Goal: Task Accomplishment & Management: Use online tool/utility

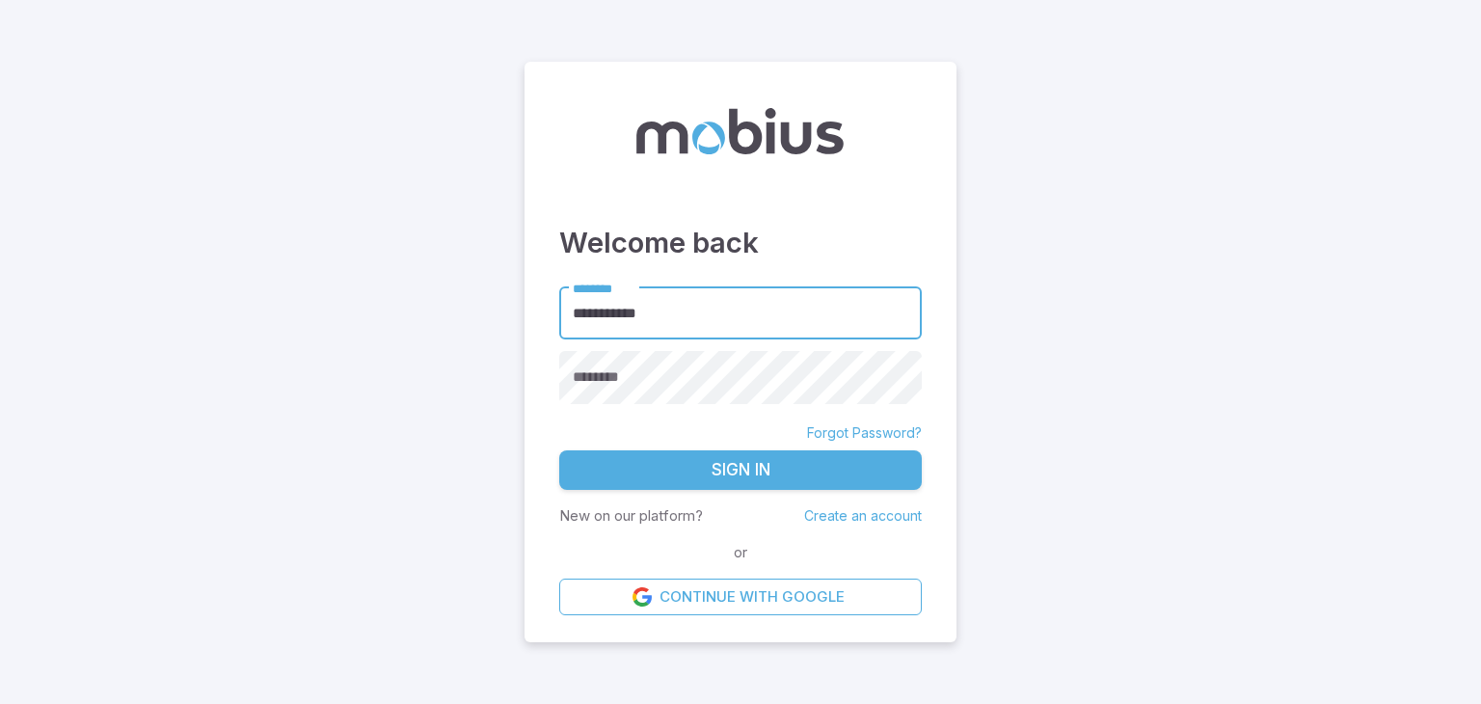
type input "**********"
click at [684, 466] on button "Sign In" at bounding box center [740, 470] width 363 height 40
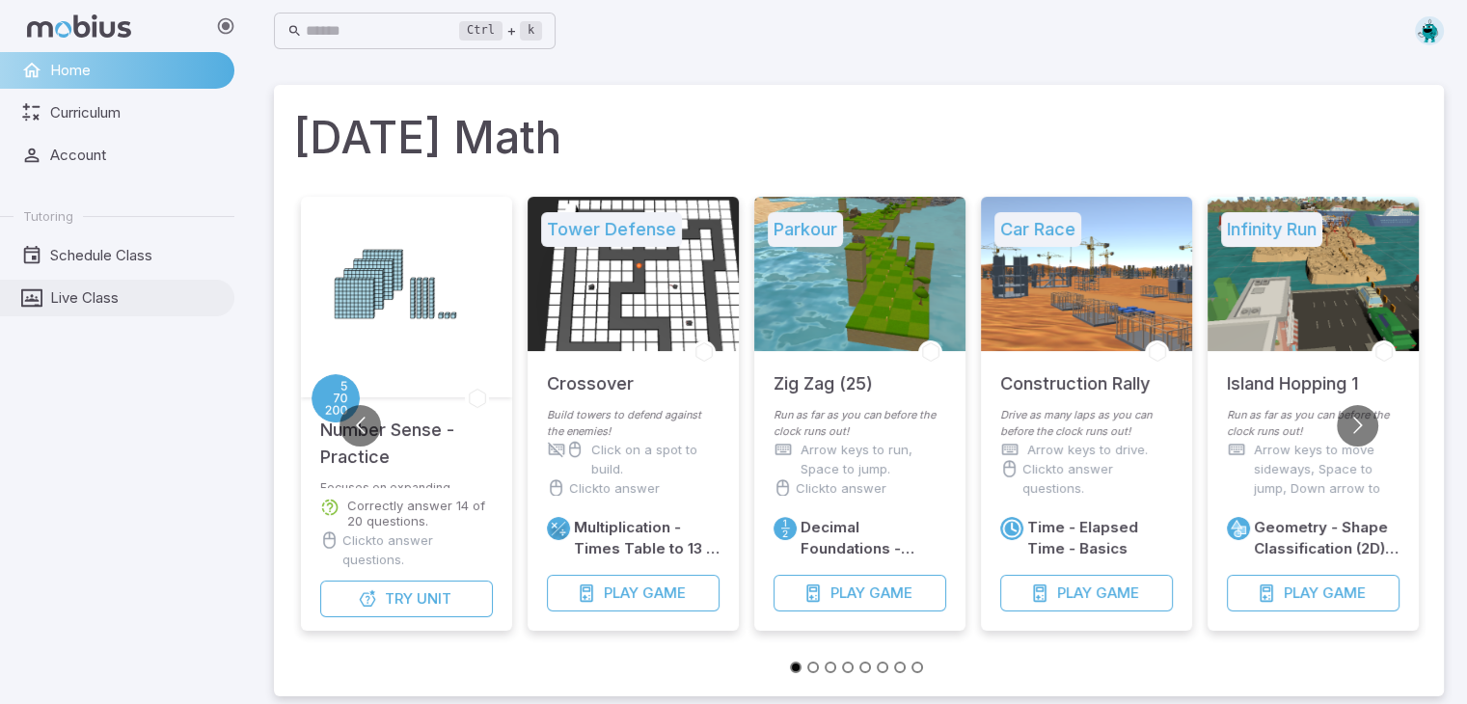
click at [97, 299] on span "Live Class" at bounding box center [135, 297] width 171 height 21
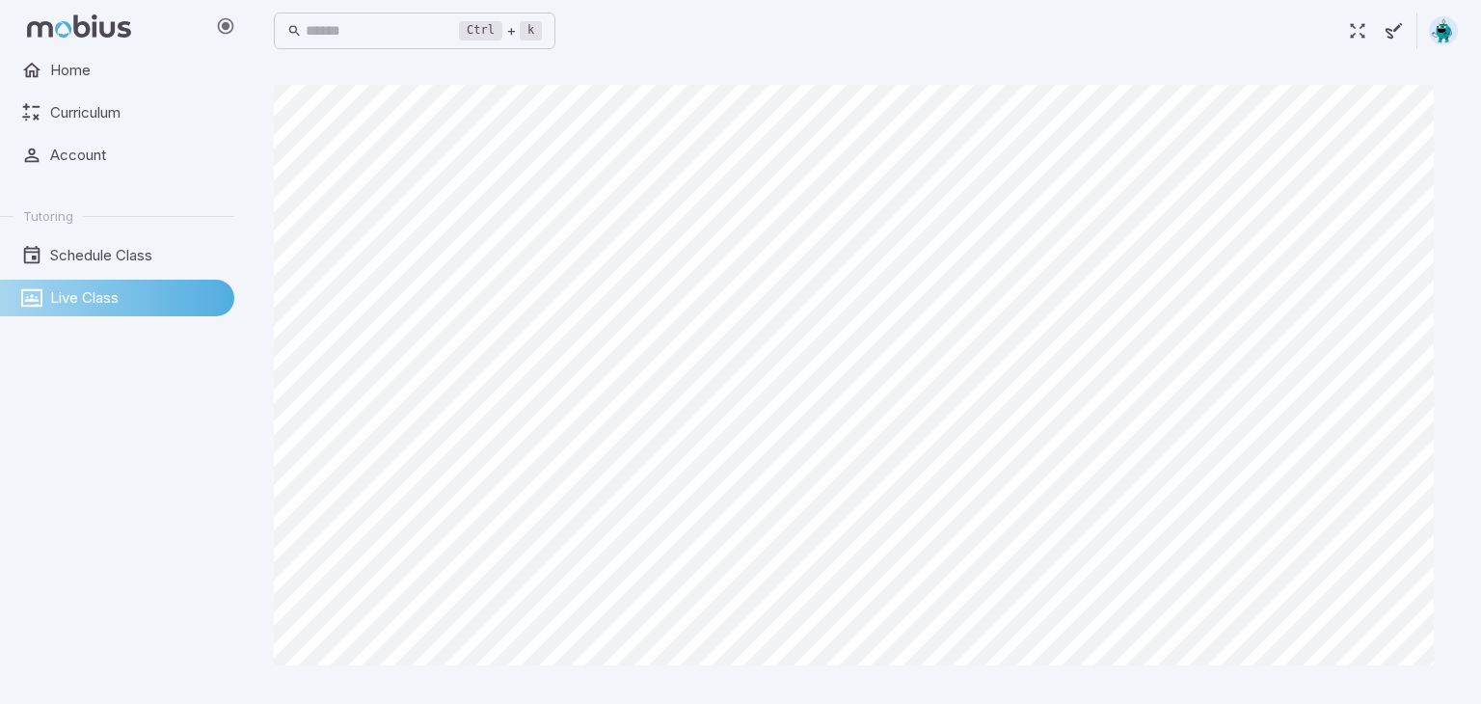
click at [57, 298] on span "Live Class" at bounding box center [135, 297] width 171 height 21
click at [83, 251] on span "Schedule Class" at bounding box center [135, 255] width 171 height 21
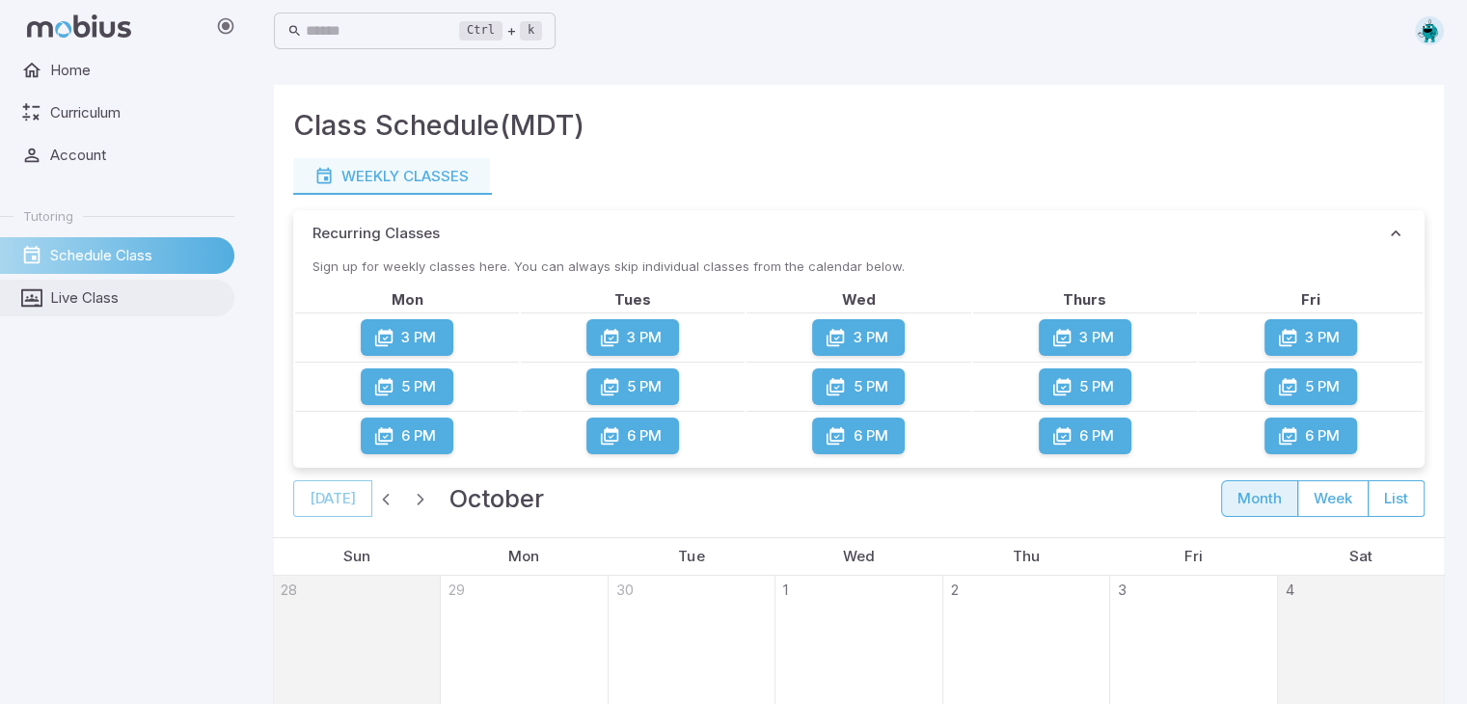
click at [69, 301] on span "Live Class" at bounding box center [135, 297] width 171 height 21
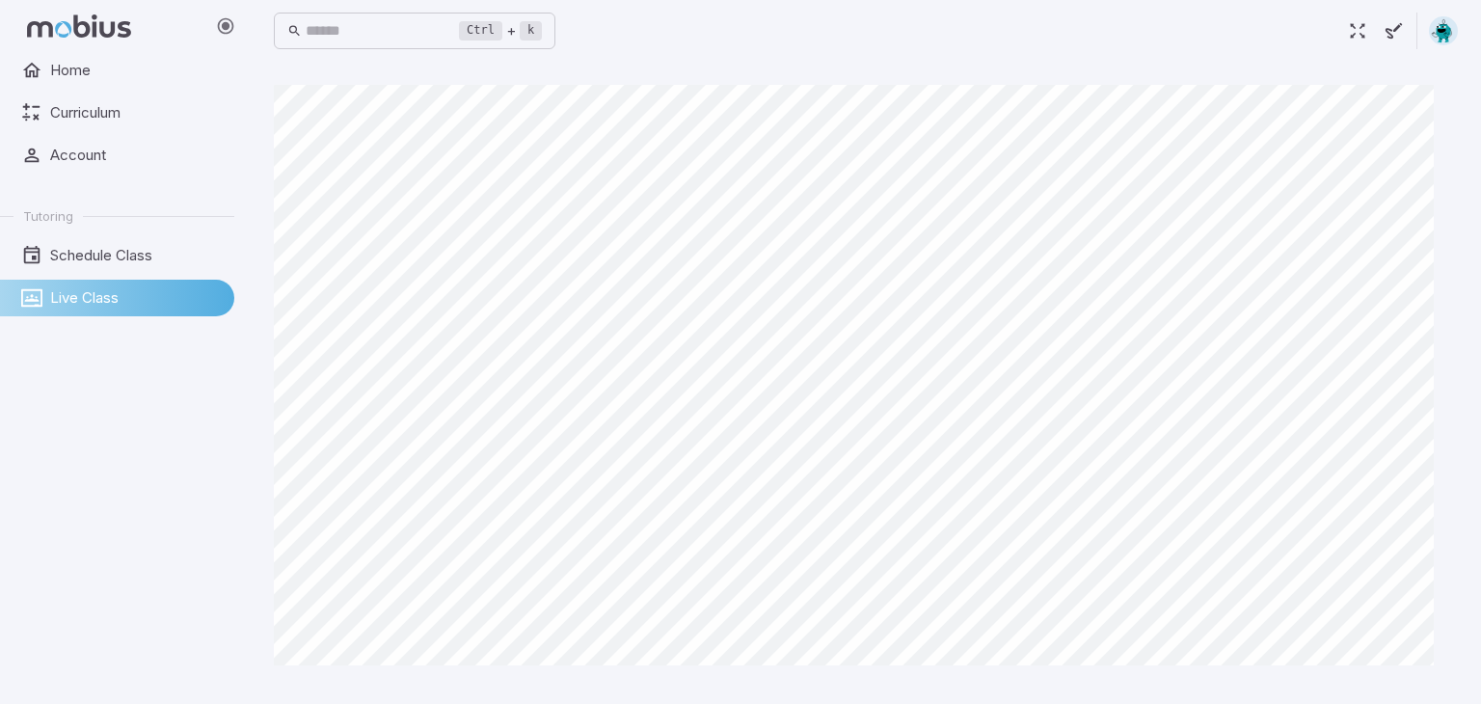
click at [1449, 27] on img at bounding box center [1443, 30] width 29 height 29
click at [88, 252] on span "Schedule Class" at bounding box center [135, 255] width 171 height 21
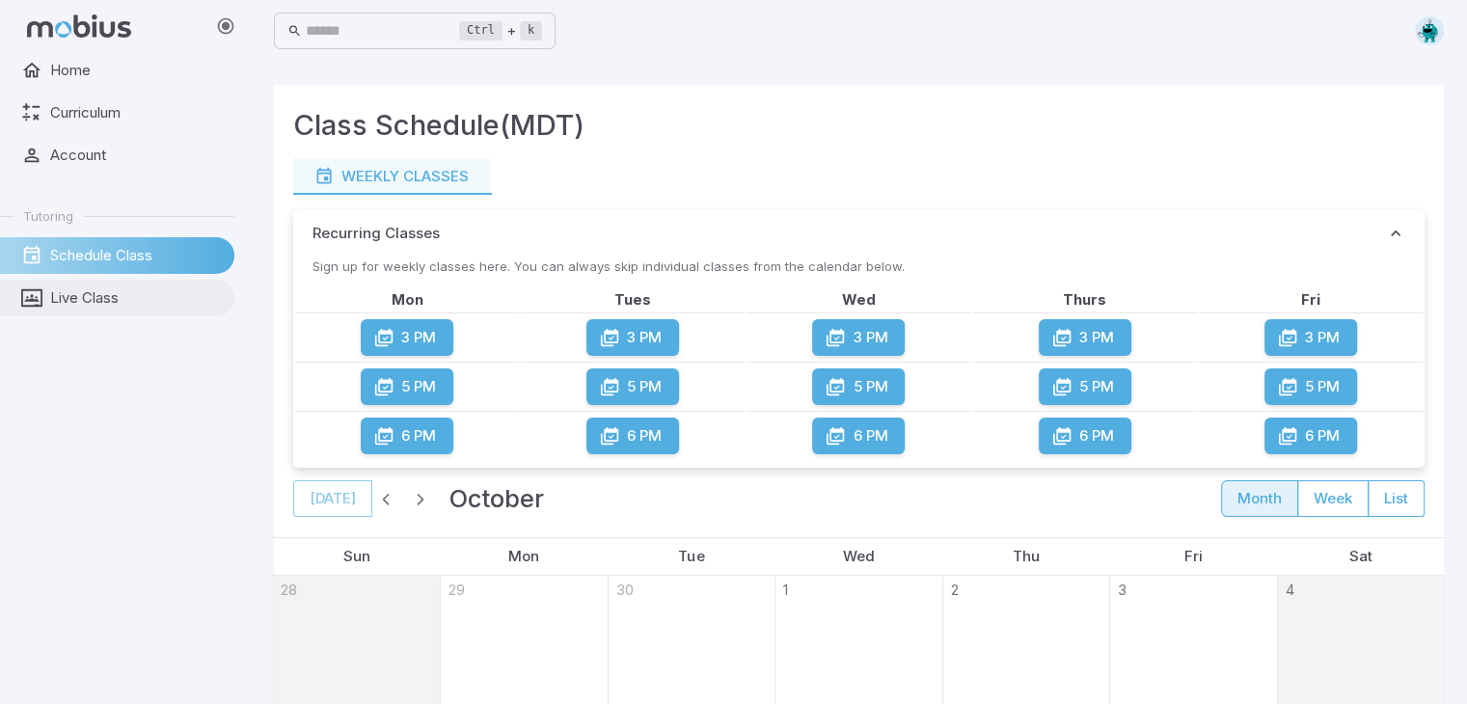
click at [62, 291] on span "Live Class" at bounding box center [135, 297] width 171 height 21
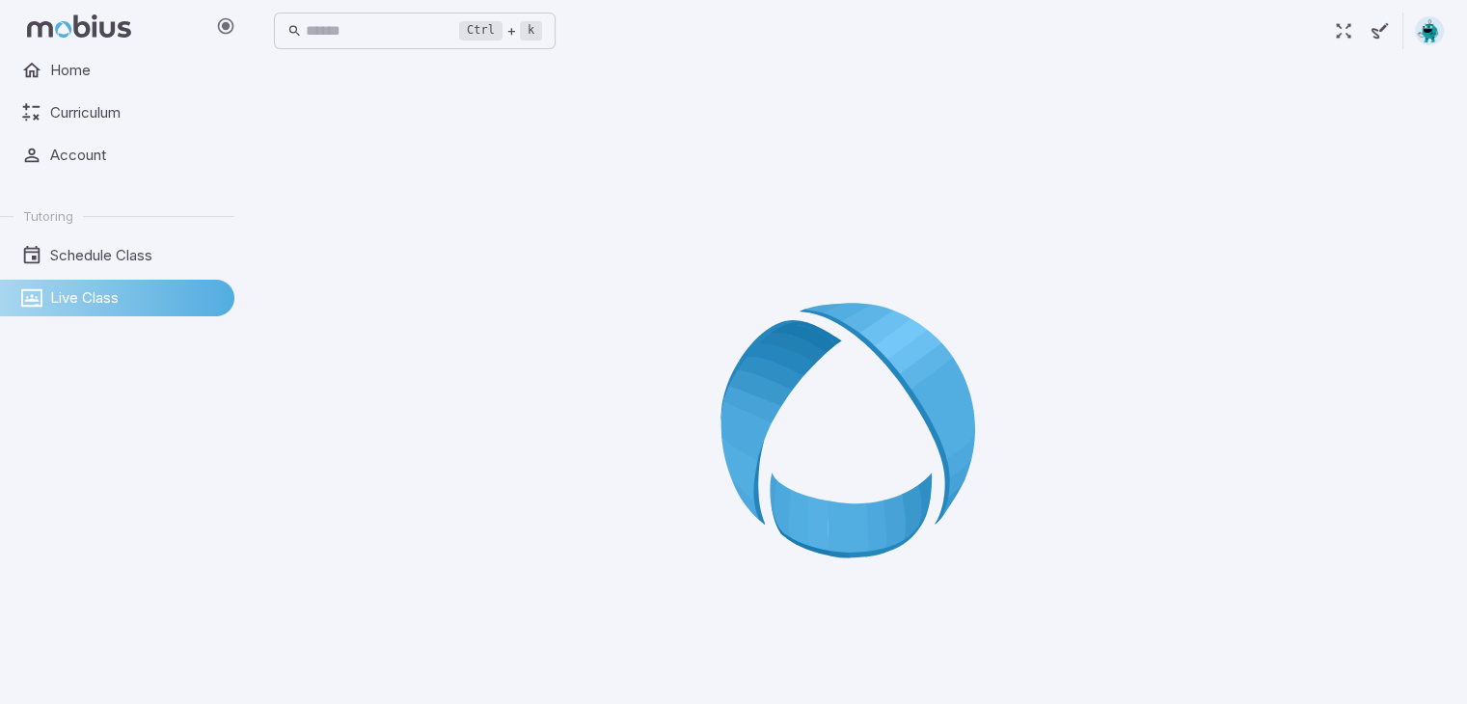
click at [62, 291] on span "Live Class" at bounding box center [135, 297] width 171 height 21
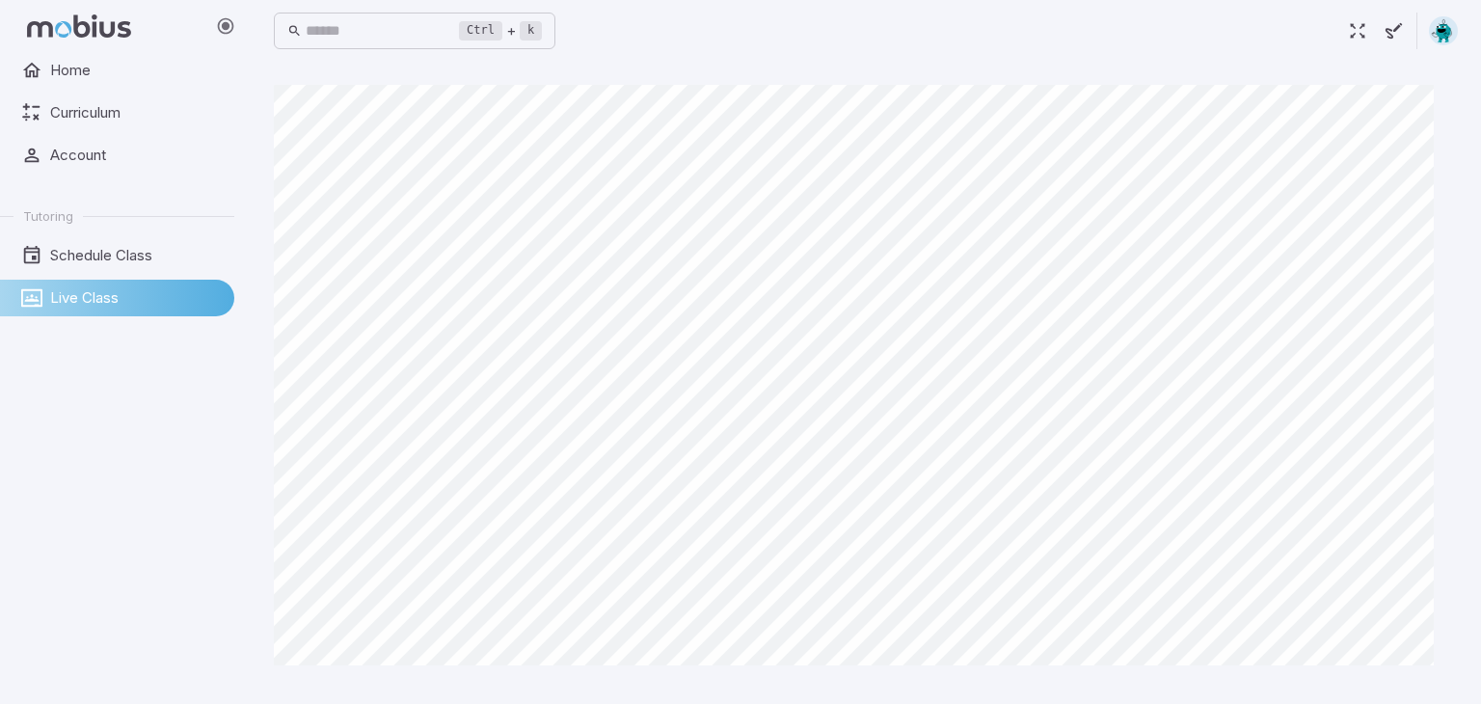
click at [0, 280] on link "Live Class" at bounding box center [117, 298] width 234 height 37
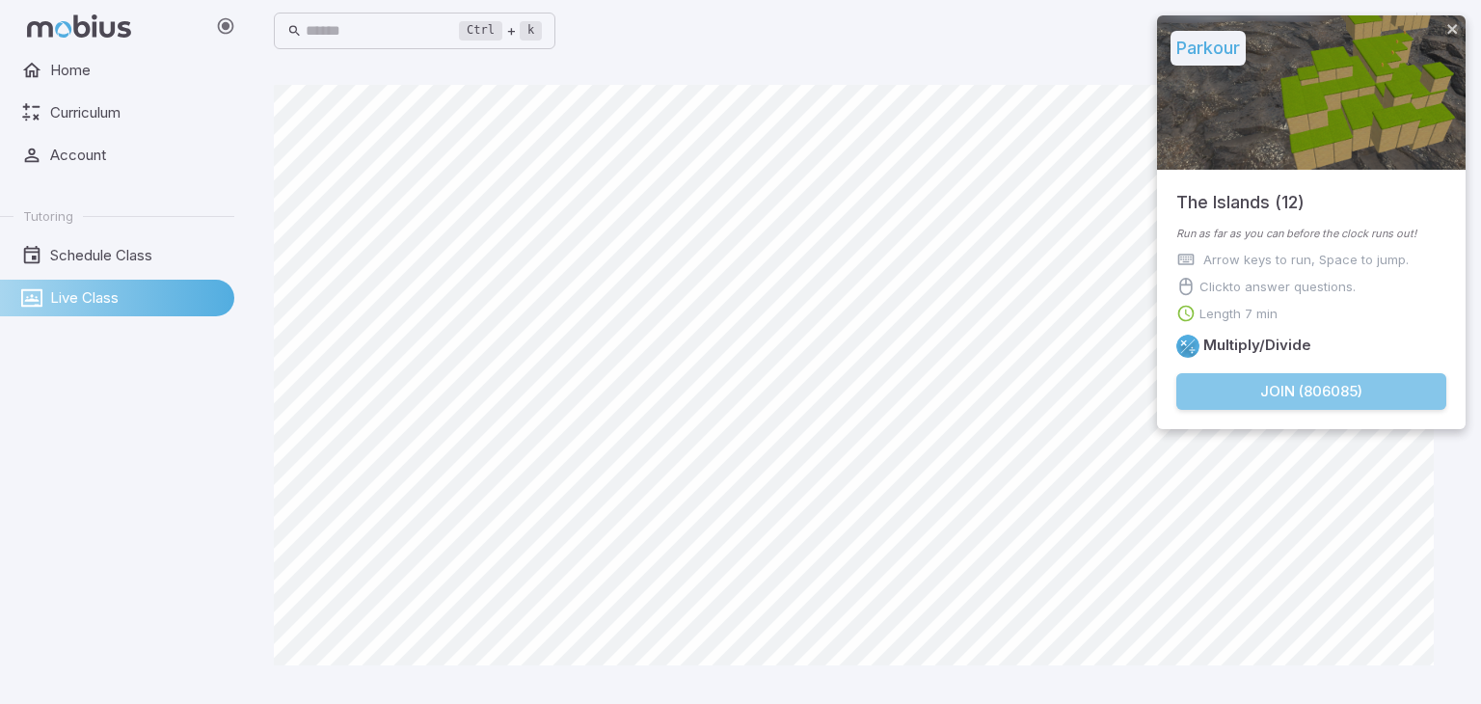
click at [1269, 389] on button "Join ( 806085 )" at bounding box center [1311, 391] width 270 height 37
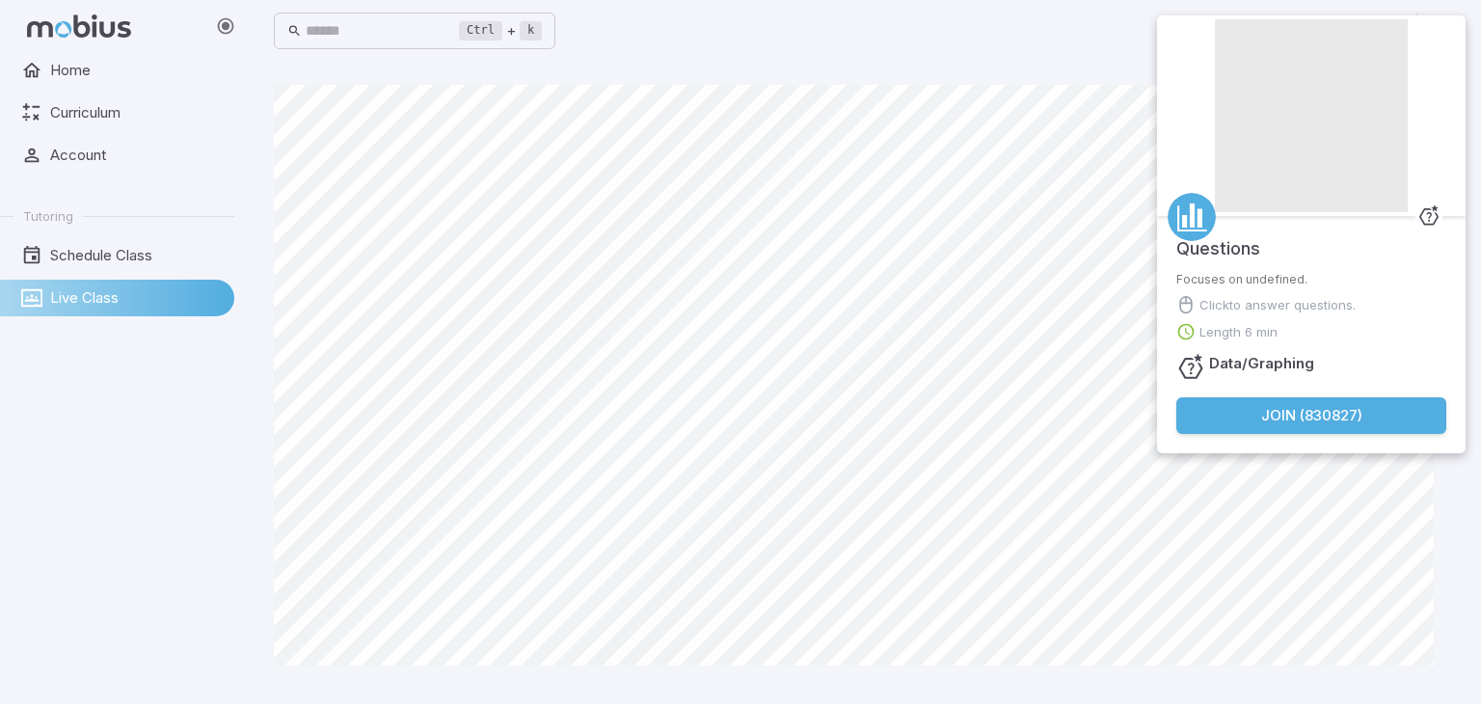
click at [1238, 406] on button "Join ( 830827 )" at bounding box center [1311, 415] width 270 height 37
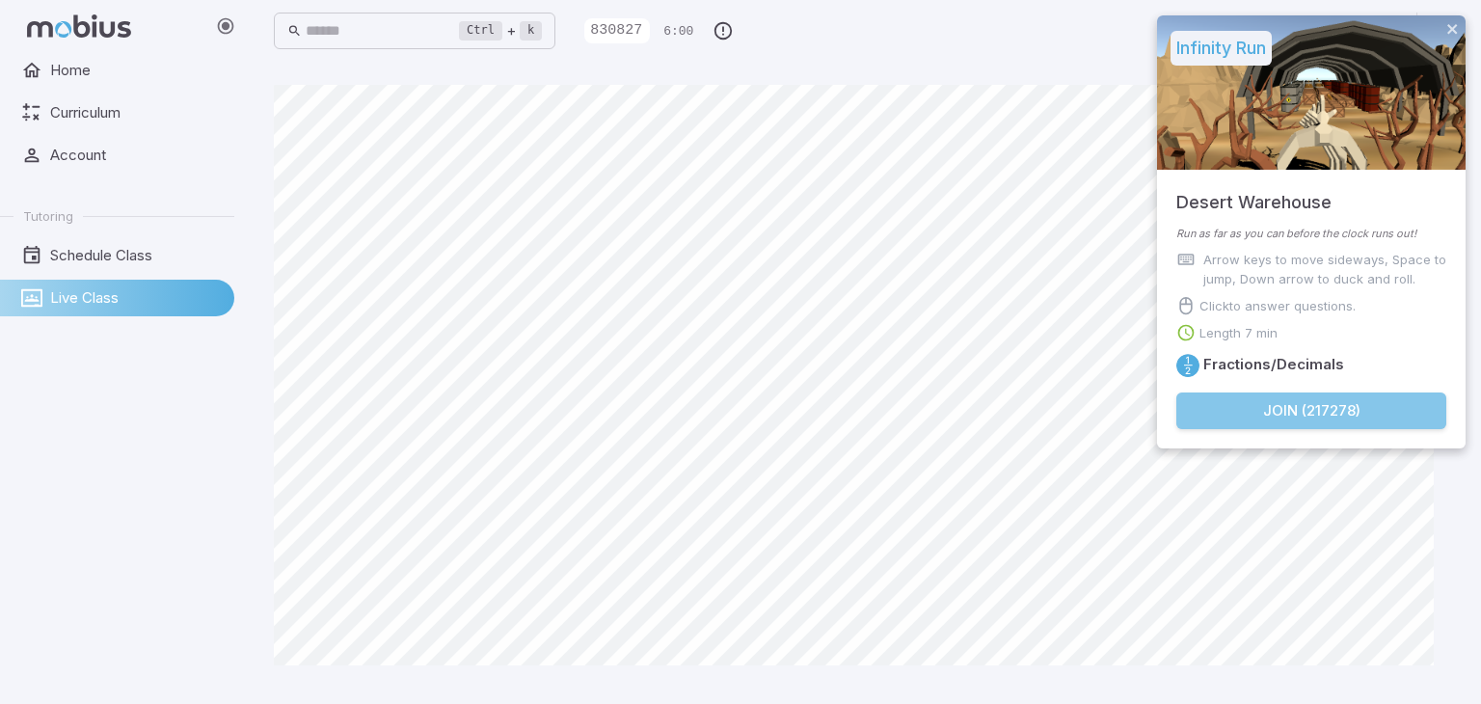
click at [1346, 395] on button "Join ( 217278 )" at bounding box center [1311, 410] width 270 height 37
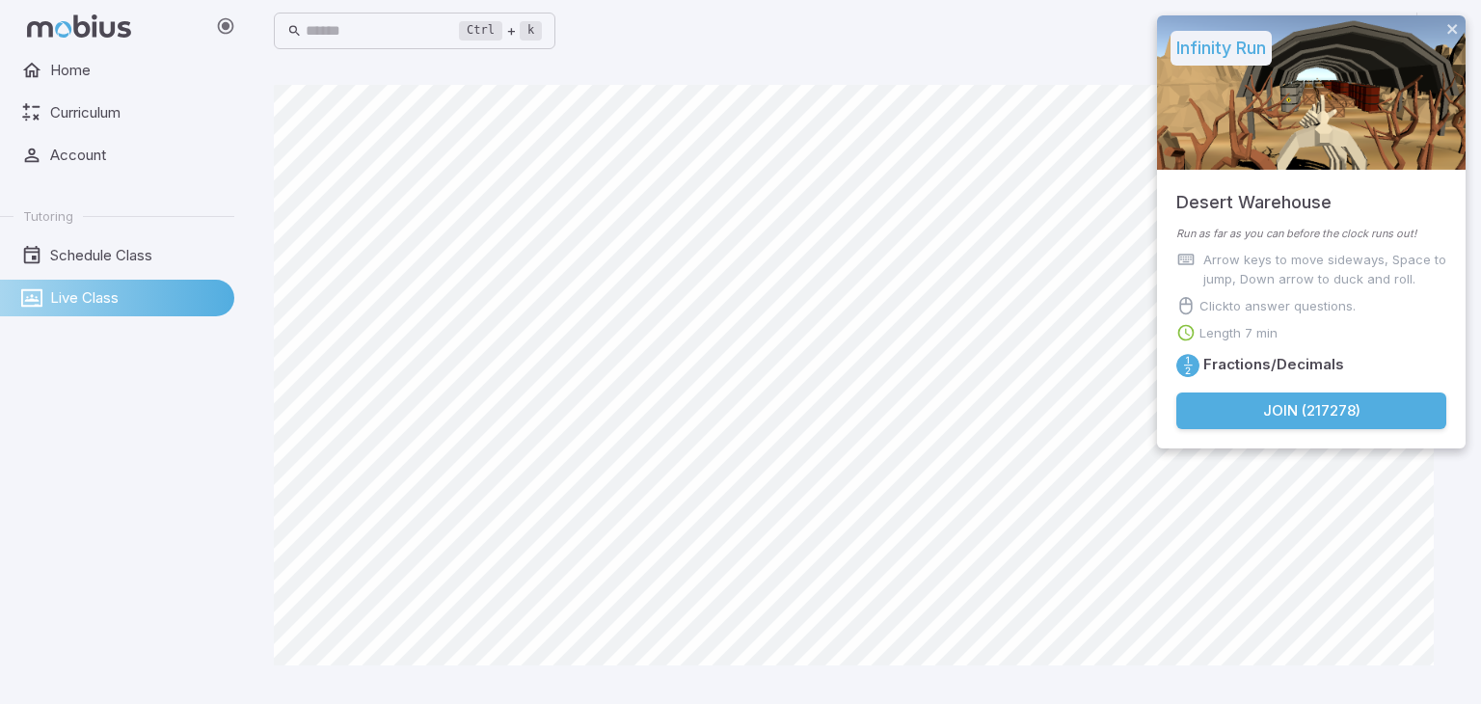
click at [1327, 418] on button "Join ( 217278 )" at bounding box center [1311, 410] width 270 height 37
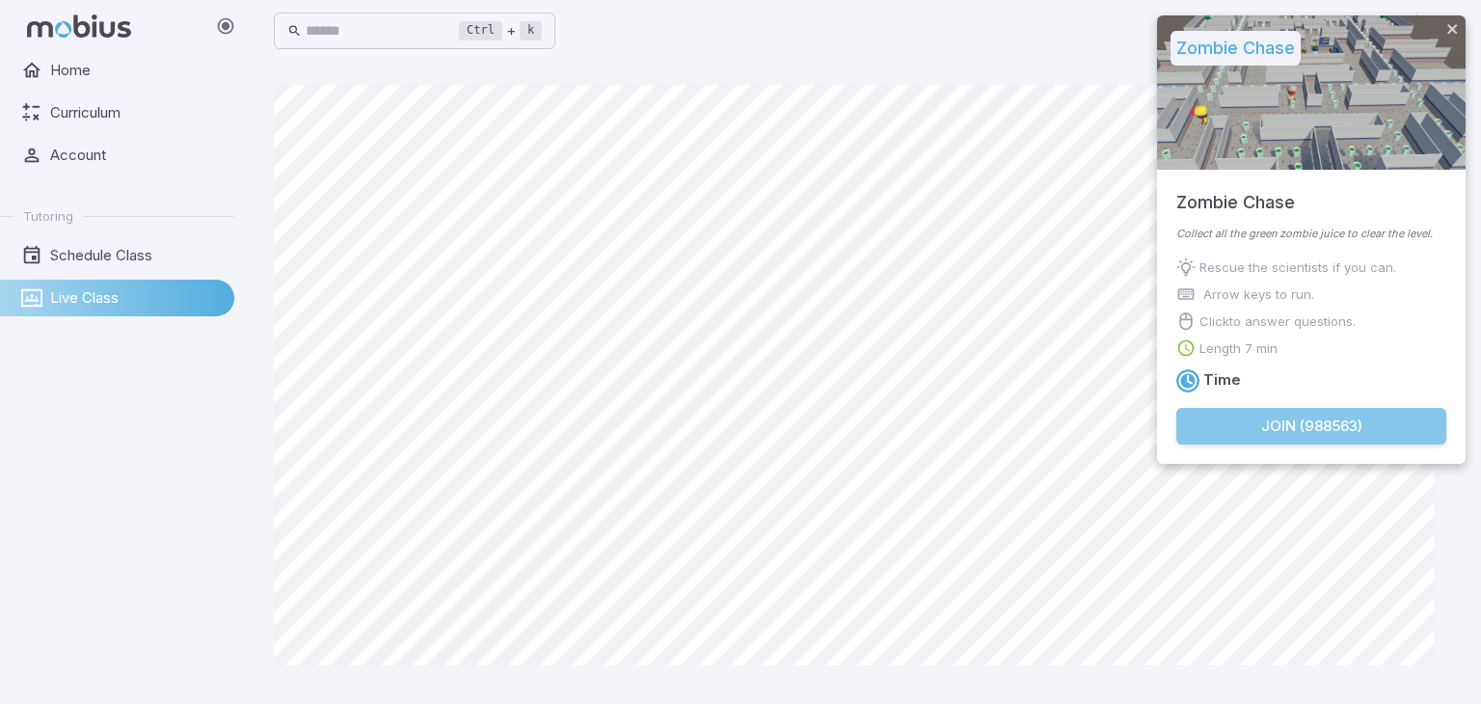
click at [1320, 432] on button "Join ( 988563 )" at bounding box center [1311, 426] width 270 height 37
